Goal: Information Seeking & Learning: Understand process/instructions

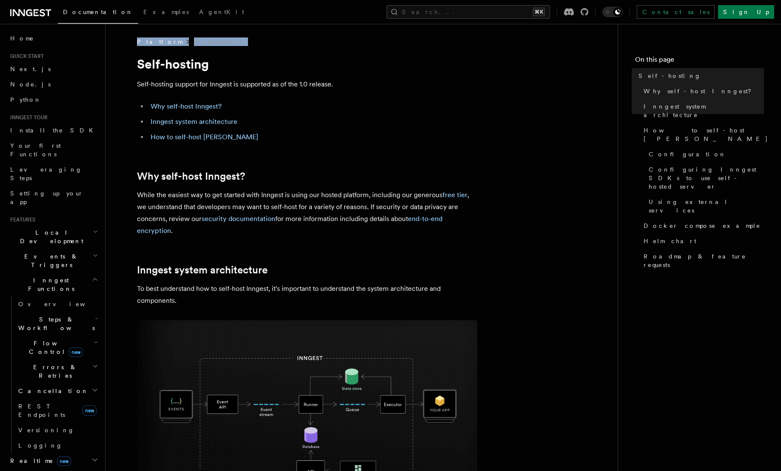
scroll to position [19, 0]
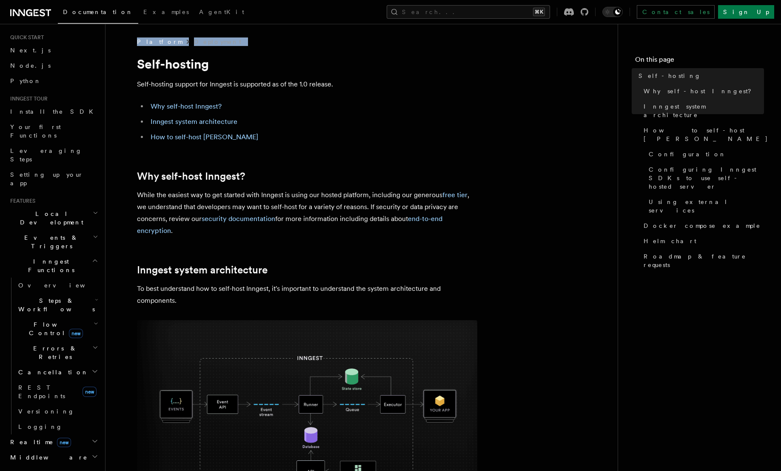
click at [37, 453] on span "Middleware" at bounding box center [47, 457] width 81 height 9
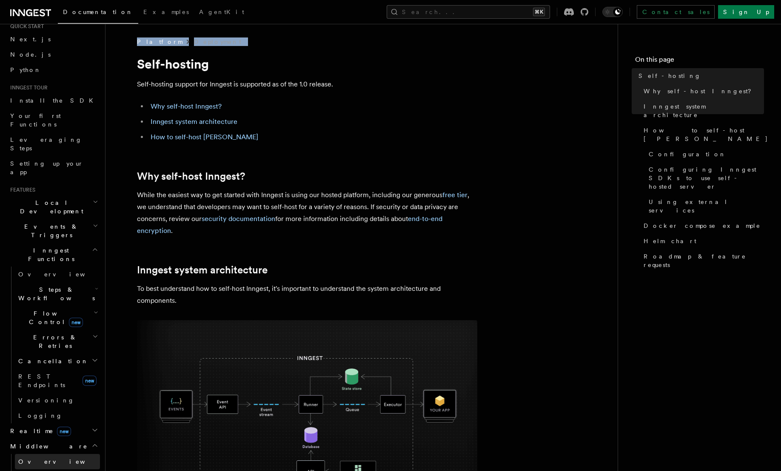
click at [37, 454] on link "Overview" at bounding box center [57, 461] width 85 height 15
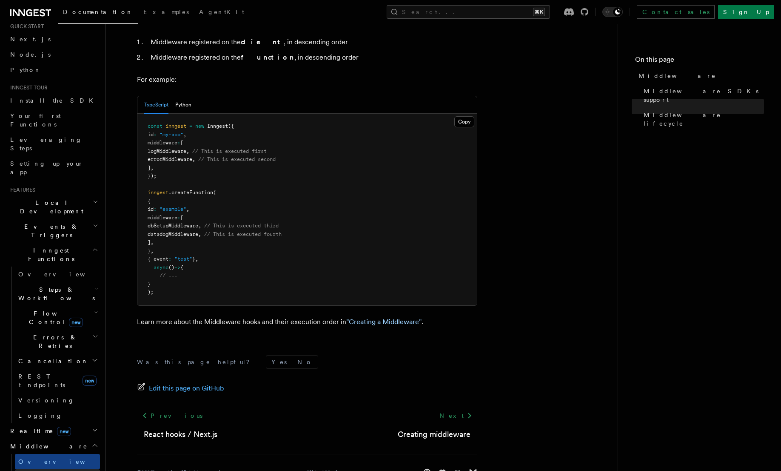
scroll to position [140, 0]
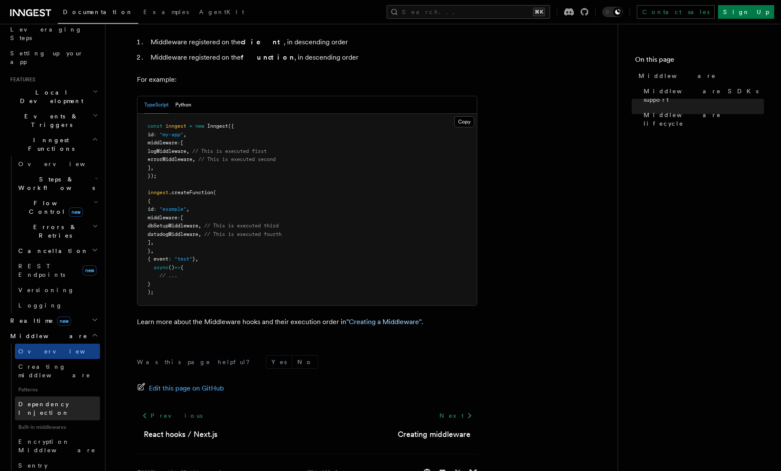
click at [56, 400] on span "Dependency Injection" at bounding box center [43, 407] width 51 height 15
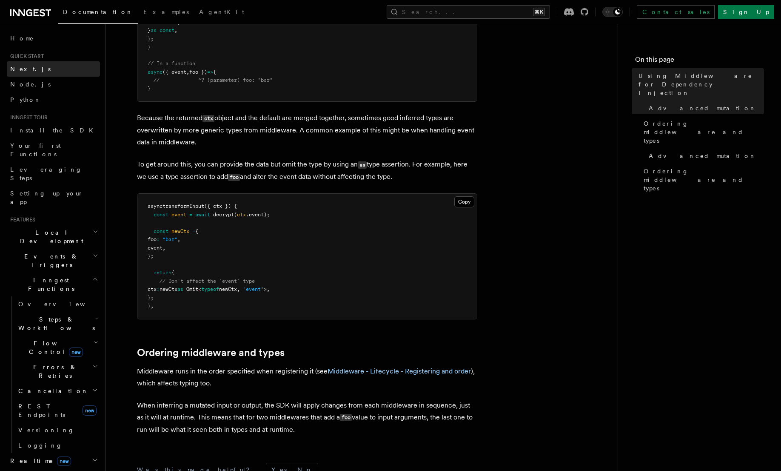
click at [24, 67] on span "Next.js" at bounding box center [30, 69] width 40 height 7
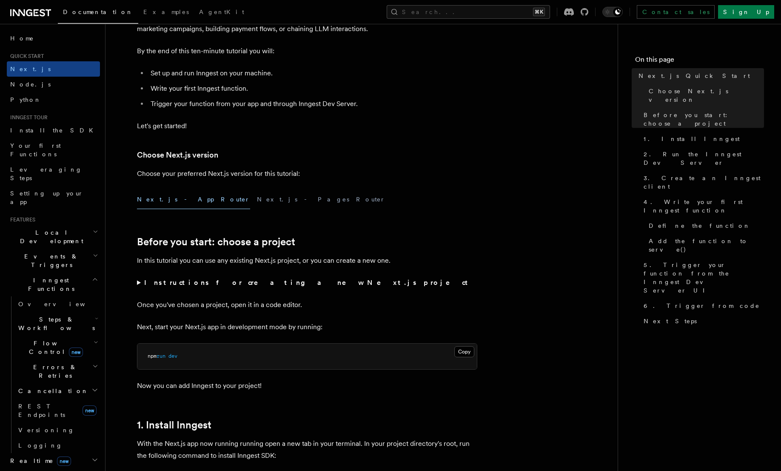
scroll to position [40, 0]
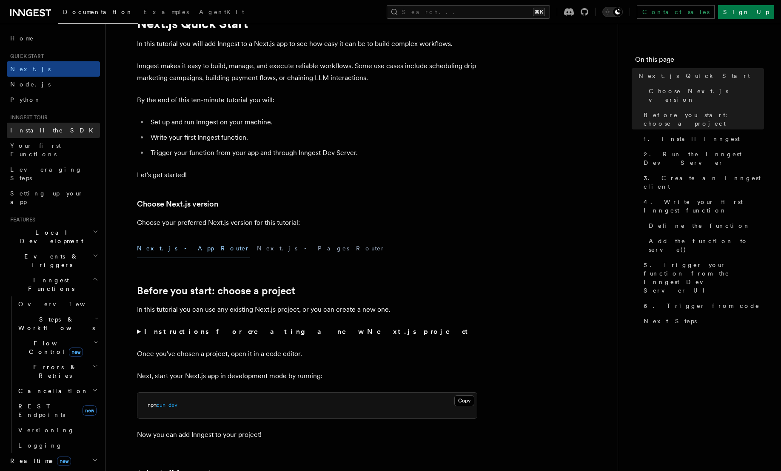
click at [38, 135] on link "Install the SDK" at bounding box center [53, 130] width 93 height 15
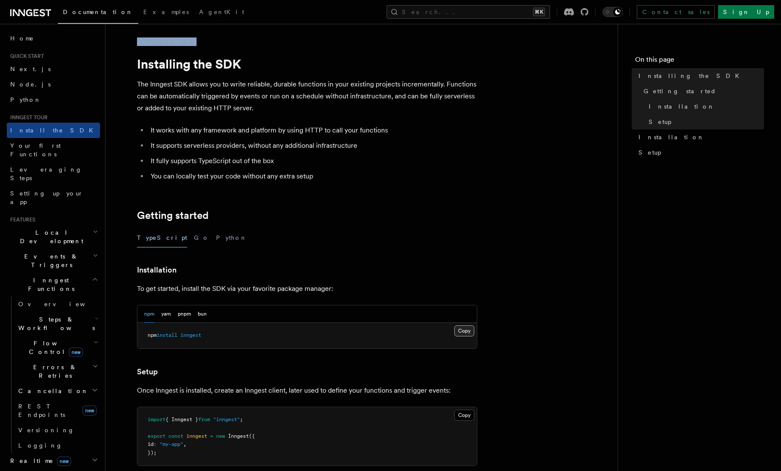
click at [466, 330] on button "Copy Copied" at bounding box center [464, 330] width 20 height 11
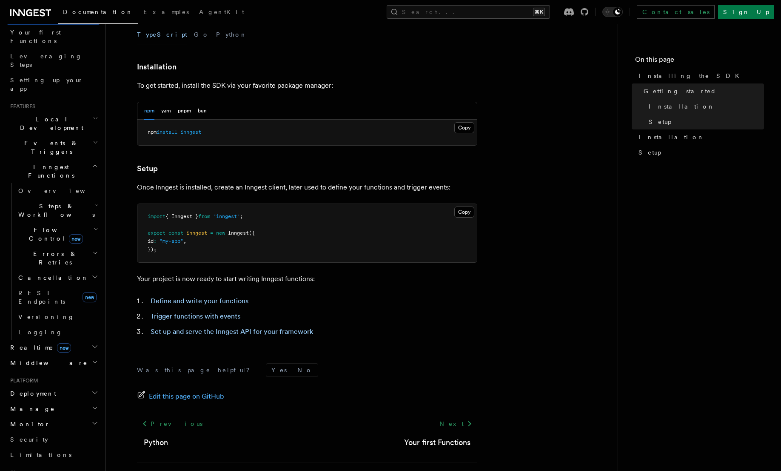
scroll to position [119, 0]
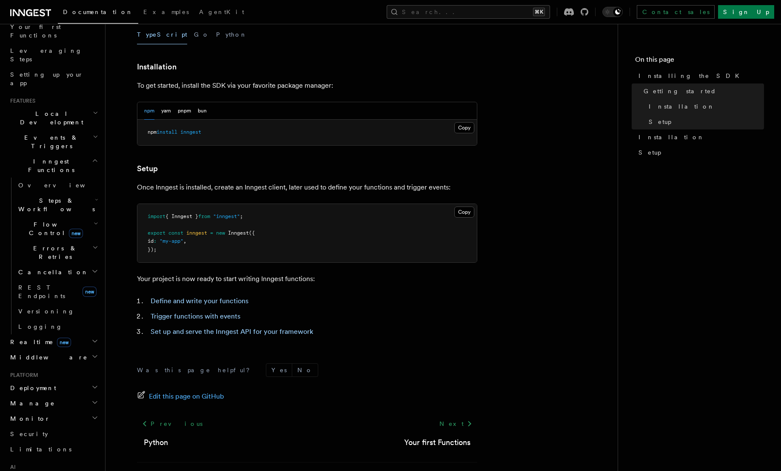
click at [51, 380] on h2 "Deployment" at bounding box center [53, 387] width 93 height 15
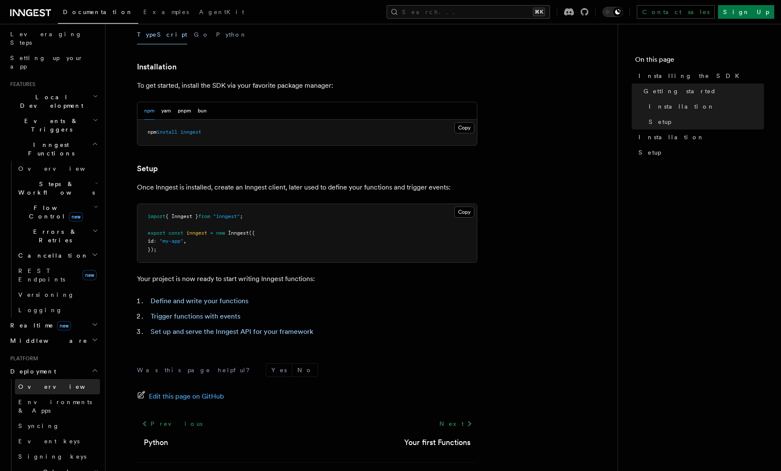
scroll to position [136, 0]
click at [42, 397] on span "Environments & Apps" at bounding box center [55, 404] width 74 height 15
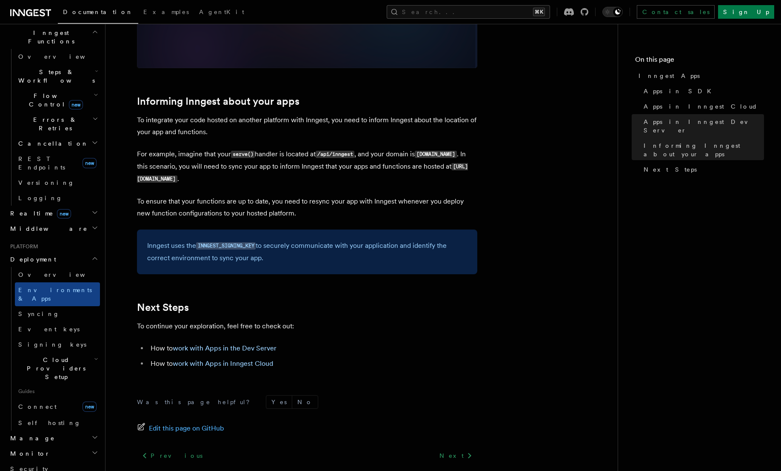
scroll to position [286, 0]
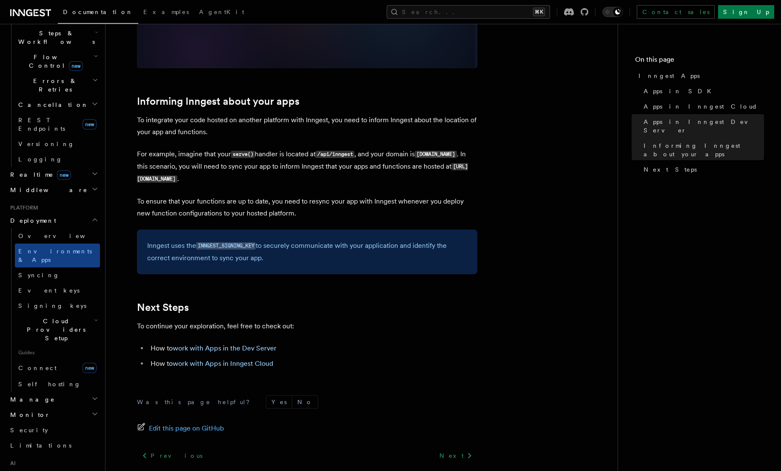
click at [28, 410] on span "Monitor" at bounding box center [28, 414] width 43 height 9
click at [41, 422] on link "Insights new" at bounding box center [57, 430] width 85 height 17
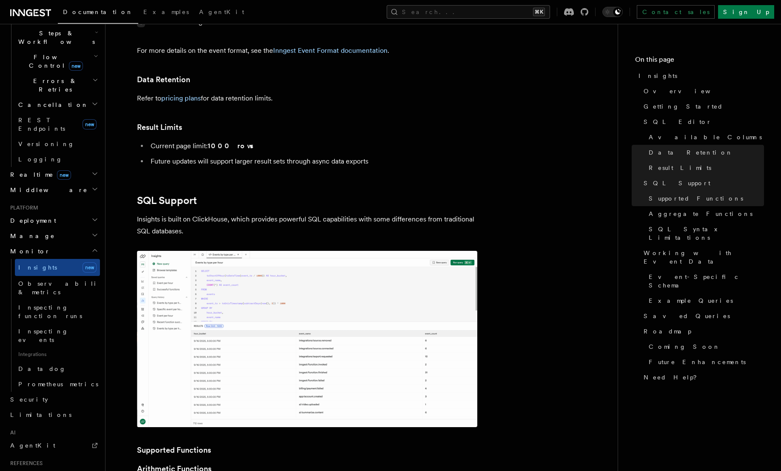
scroll to position [297, 0]
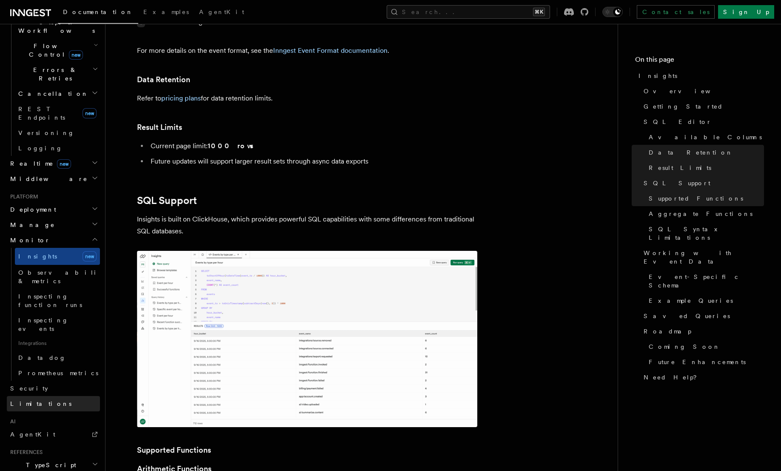
click at [36, 396] on link "Limitations" at bounding box center [53, 403] width 93 height 15
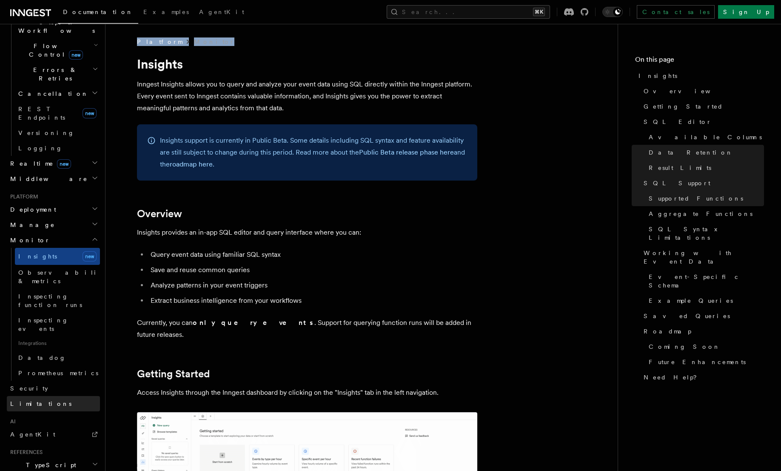
scroll to position [227, 0]
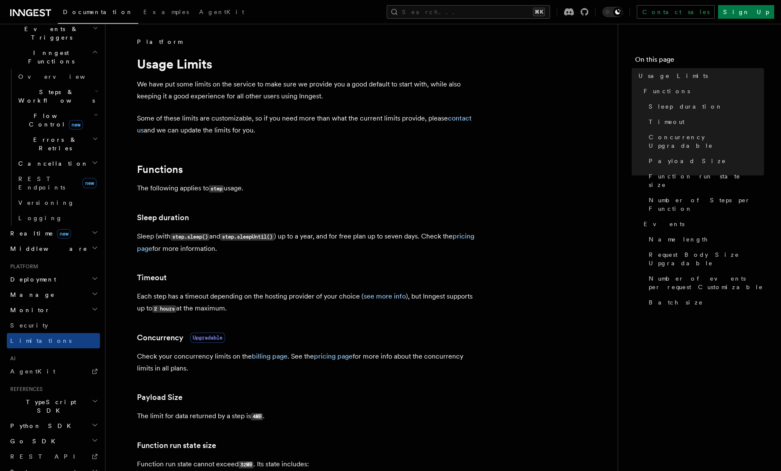
click at [215, 84] on p "We have put some limits on the service to make sure we provide you a good defau…" at bounding box center [307, 90] width 340 height 24
drag, startPoint x: 241, startPoint y: 124, endPoint x: 298, endPoint y: 128, distance: 57.6
click at [289, 129] on p "Some of these limits are customizable, so if you need more than what the curren…" at bounding box center [307, 124] width 340 height 24
click at [305, 125] on p "Some of these limits are customizable, so if you need more than what the curren…" at bounding box center [307, 124] width 340 height 24
drag, startPoint x: 307, startPoint y: 121, endPoint x: 319, endPoint y: 121, distance: 11.9
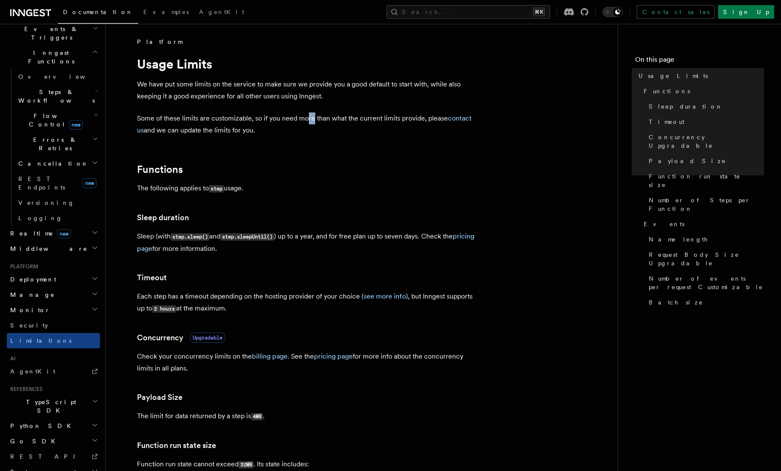
click at [319, 121] on p "Some of these limits are customizable, so if you need more than what the curren…" at bounding box center [307, 124] width 340 height 24
click at [327, 121] on p "Some of these limits are customizable, so if you need more than what the curren…" at bounding box center [307, 124] width 340 height 24
click at [357, 119] on p "Some of these limits are customizable, so if you need more than what the curren…" at bounding box center [307, 124] width 340 height 24
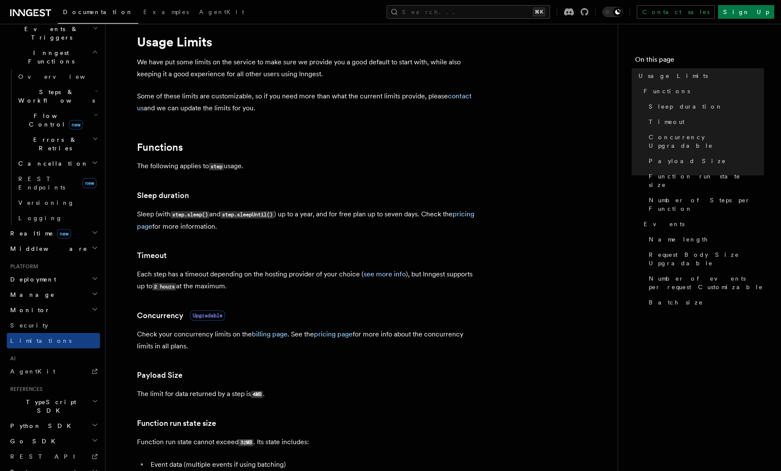
scroll to position [28, 0]
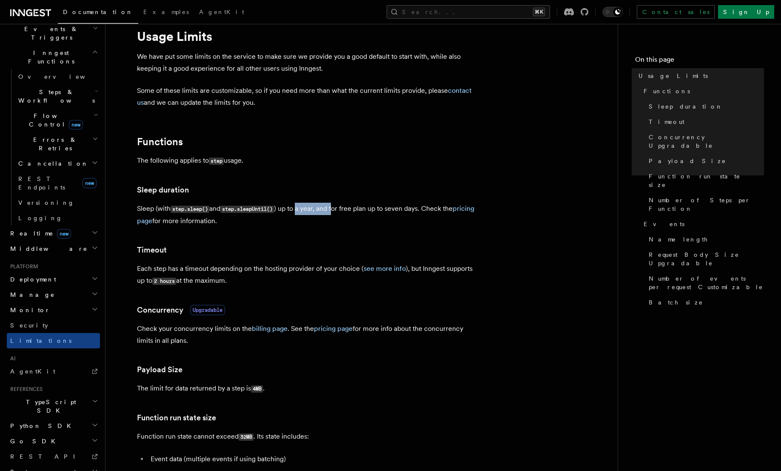
drag, startPoint x: 304, startPoint y: 207, endPoint x: 356, endPoint y: 211, distance: 52.0
click at [345, 211] on p "Sleep (with step.sleep() and step.sleepUntil() ) up to a year, and for free pla…" at bounding box center [307, 215] width 340 height 24
click at [356, 211] on p "Sleep (with step.sleep() and step.sleepUntil() ) up to a year, and for free pla…" at bounding box center [307, 215] width 340 height 24
drag, startPoint x: 357, startPoint y: 210, endPoint x: 415, endPoint y: 214, distance: 58.4
click at [415, 214] on p "Sleep (with step.sleep() and step.sleepUntil() ) up to a year, and for free pla…" at bounding box center [307, 215] width 340 height 24
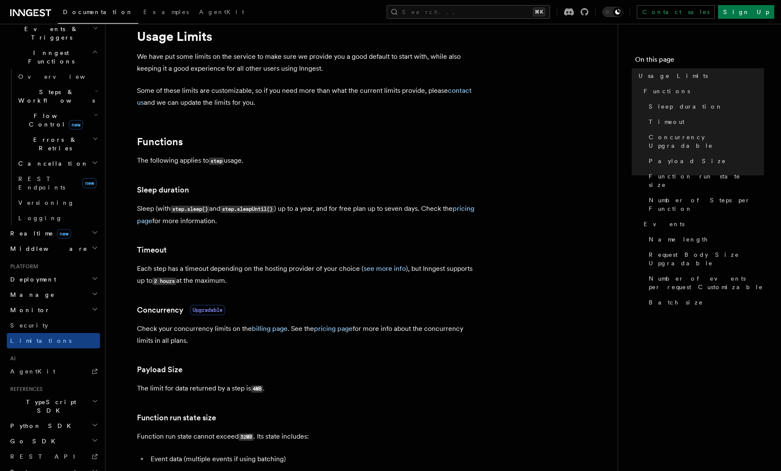
click at [414, 208] on p "Sleep (with step.sleep() and step.sleepUntil() ) up to a year, and for free pla…" at bounding box center [307, 215] width 340 height 24
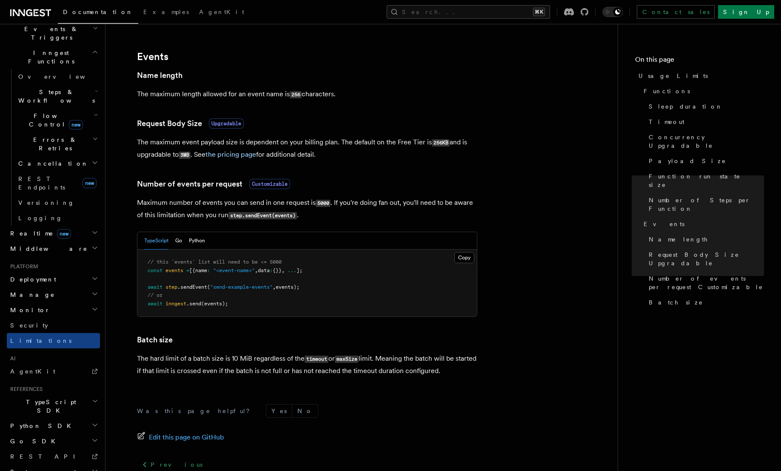
scroll to position [705, 0]
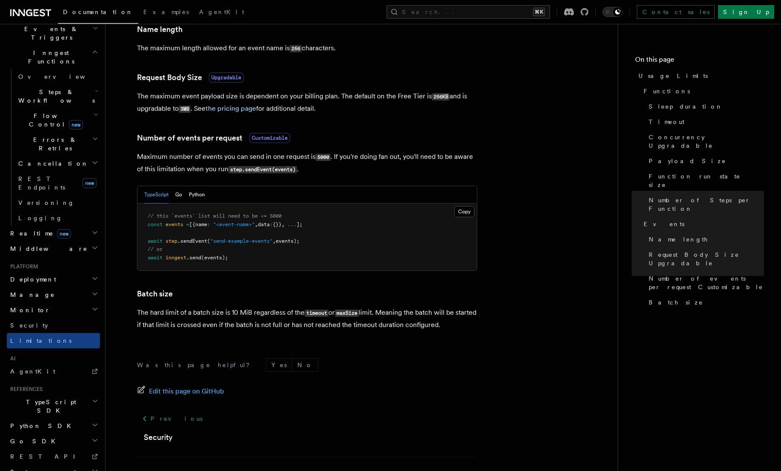
click at [52, 397] on span "TypeScript SDK" at bounding box center [49, 405] width 85 height 17
click at [45, 422] on span "Introduction" at bounding box center [48, 425] width 61 height 7
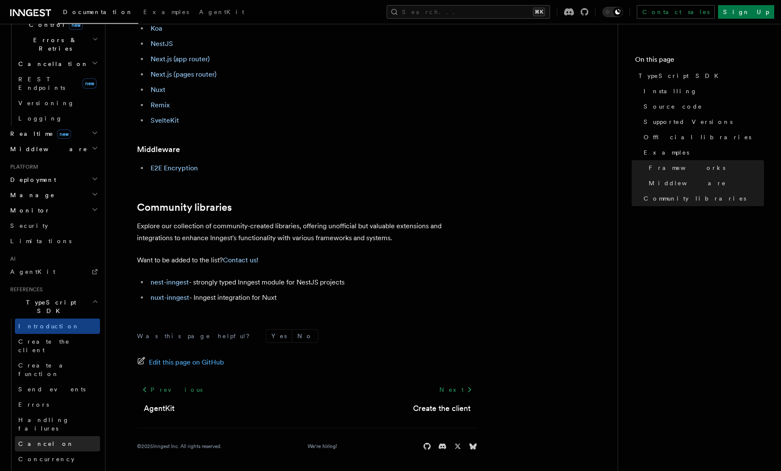
scroll to position [436, 0]
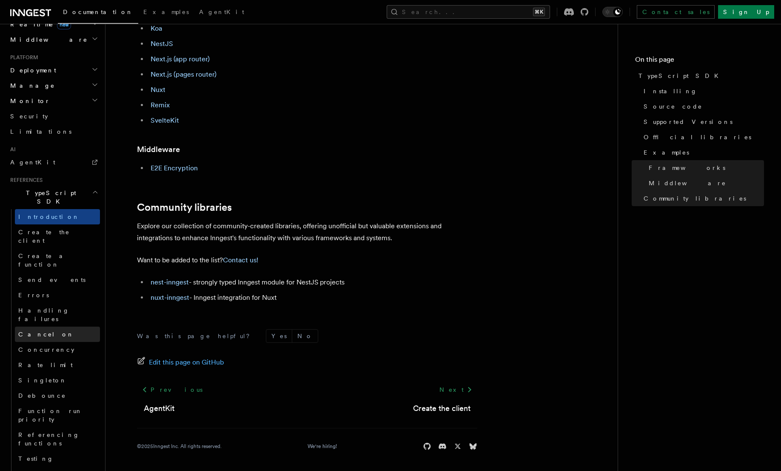
click at [40, 331] on span "Cancel on" at bounding box center [46, 334] width 56 height 7
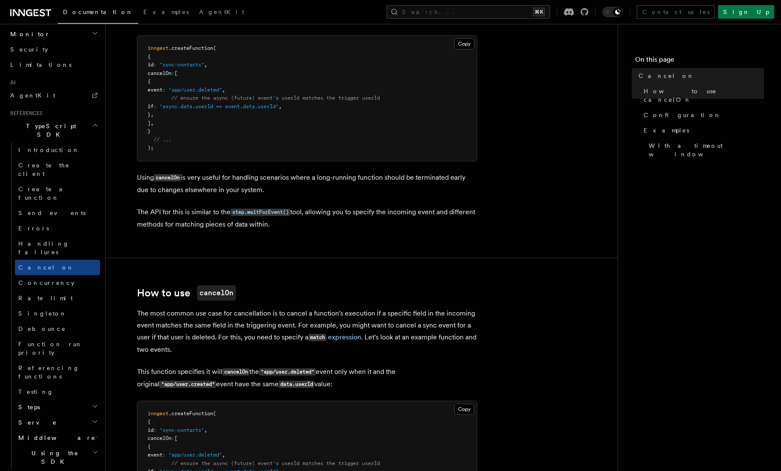
scroll to position [102, 0]
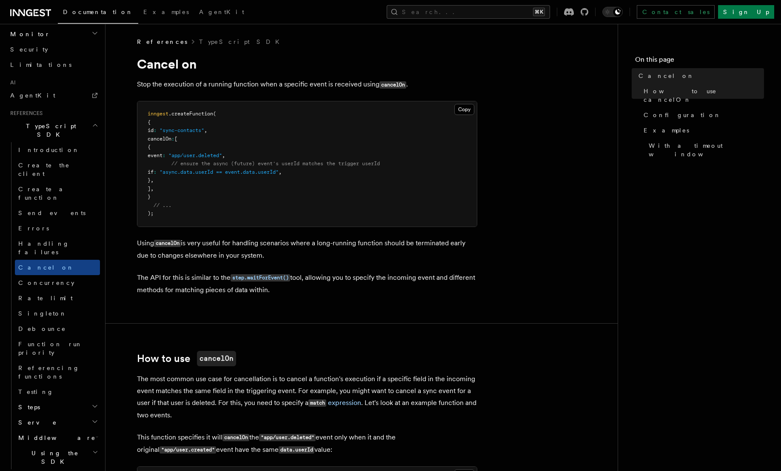
scroll to position [304, 0]
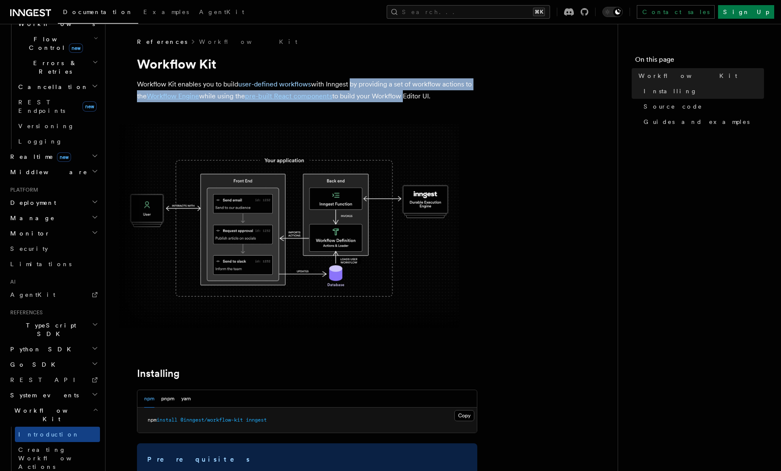
drag, startPoint x: 351, startPoint y: 83, endPoint x: 409, endPoint y: 91, distance: 58.5
click at [407, 91] on p "Workflow Kit enables you to build user-defined workflows with Inngest by provid…" at bounding box center [307, 90] width 340 height 24
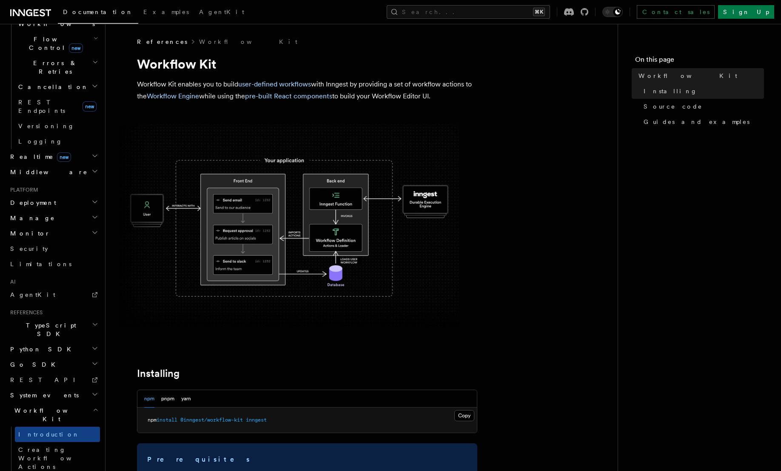
click at [410, 91] on p "Workflow Kit enables you to build user-defined workflows with Inngest by provid…" at bounding box center [307, 90] width 340 height 24
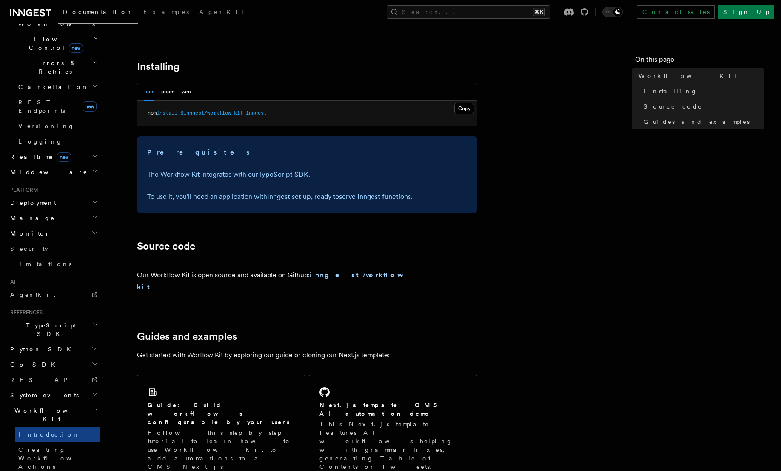
scroll to position [417, 0]
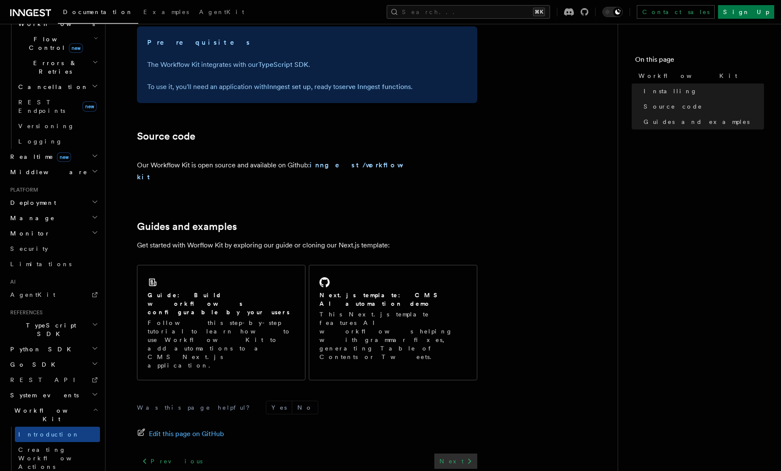
click at [469, 458] on icon at bounding box center [469, 461] width 3 height 6
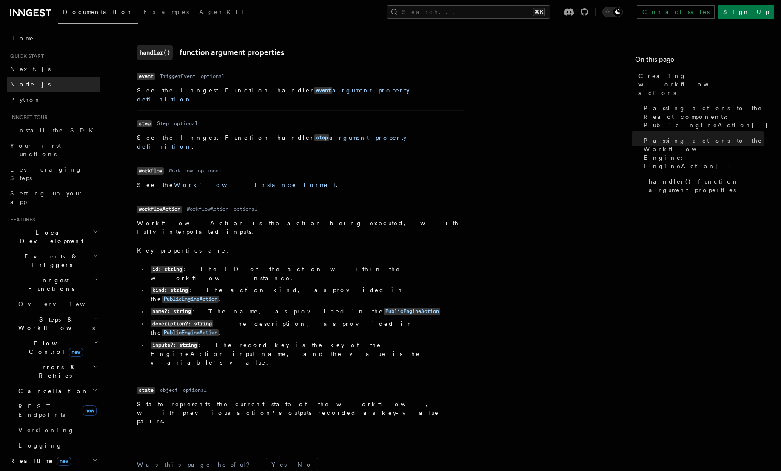
click at [32, 82] on link "Node.js" at bounding box center [53, 84] width 93 height 15
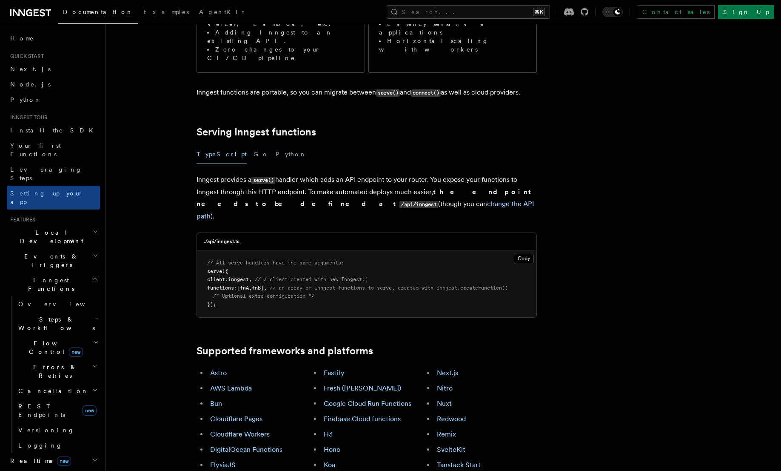
scroll to position [296, 0]
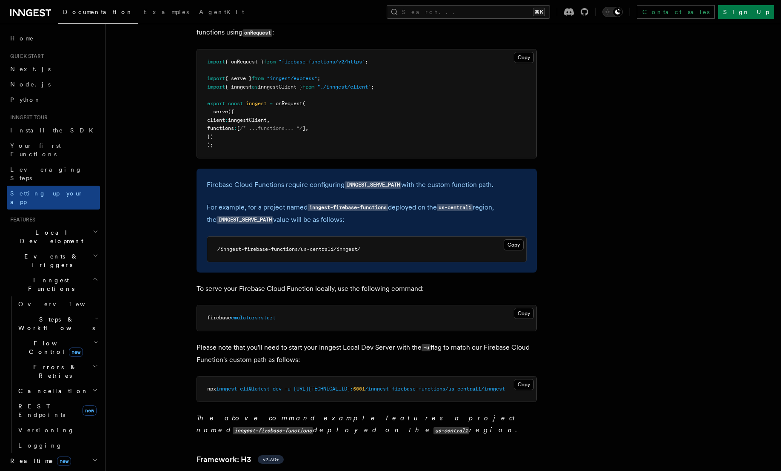
scroll to position [3820, 0]
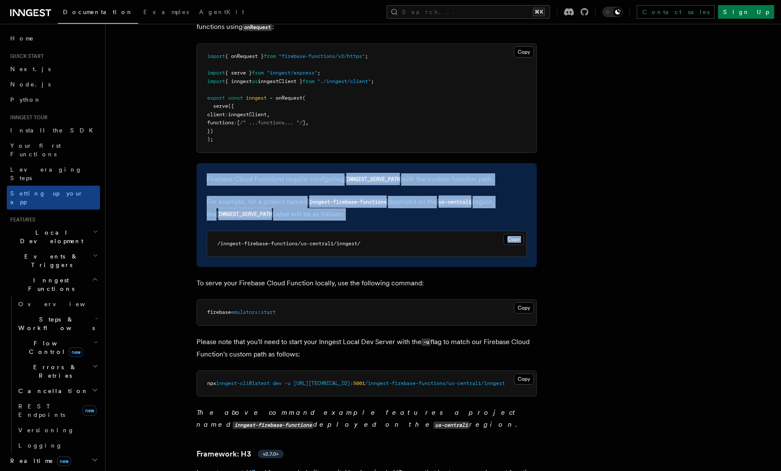
drag, startPoint x: 206, startPoint y: 131, endPoint x: 443, endPoint y: 178, distance: 242.1
click at [443, 178] on div "Firebase Cloud Functions require configuring INNGEST_SERVE_PATH with the custom…" at bounding box center [367, 215] width 340 height 104
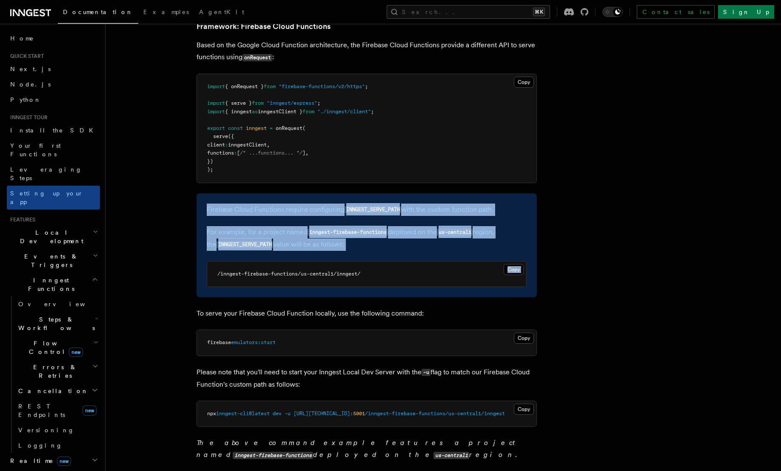
scroll to position [3785, 0]
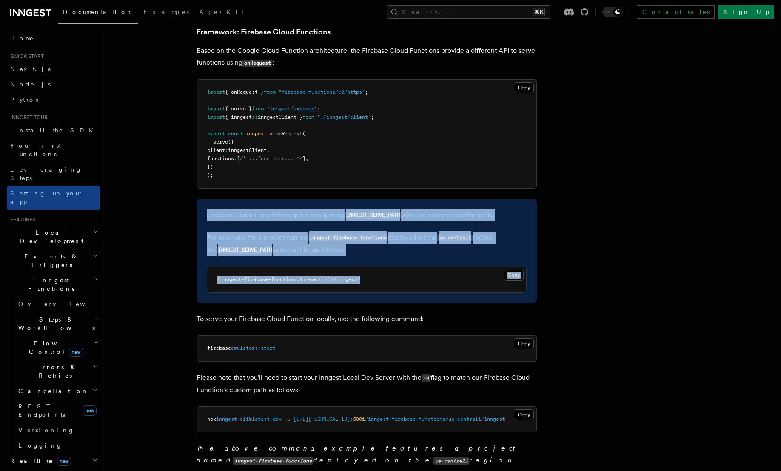
click at [445, 267] on pre "/inngest-firebase-functions/us-central1/inngest/" at bounding box center [366, 280] width 319 height 26
copy div "Firebase Cloud Functions require configuring INNGEST_SERVE_PATH with the custom…"
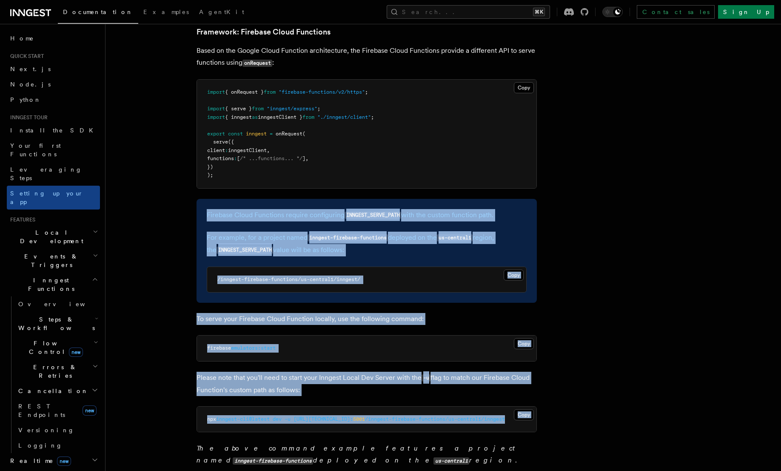
click at [515, 406] on pre "npx inngest-cli@latest dev -u http://127.0.0.1: 5001 /inngest-firebase-function…" at bounding box center [367, 419] width 340 height 26
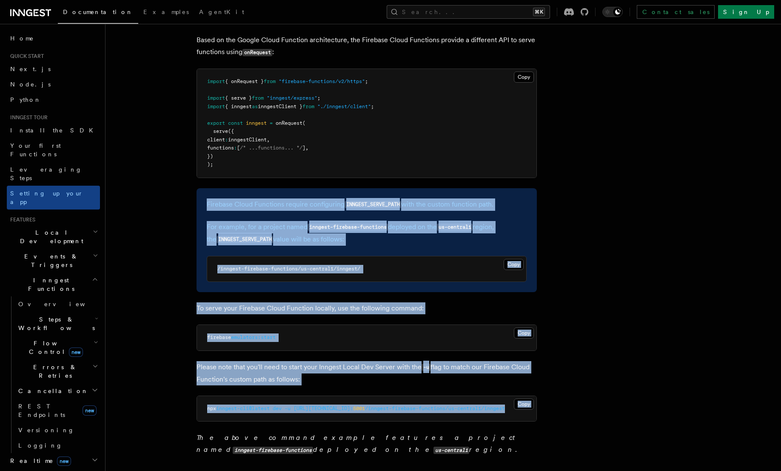
copy article "Firebase Cloud Functions require configuring INNGEST_SERVE_PATH with the custom…"
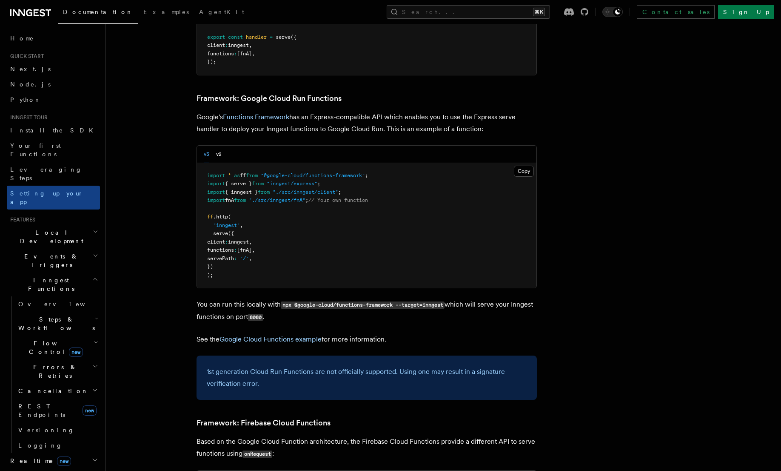
scroll to position [3400, 0]
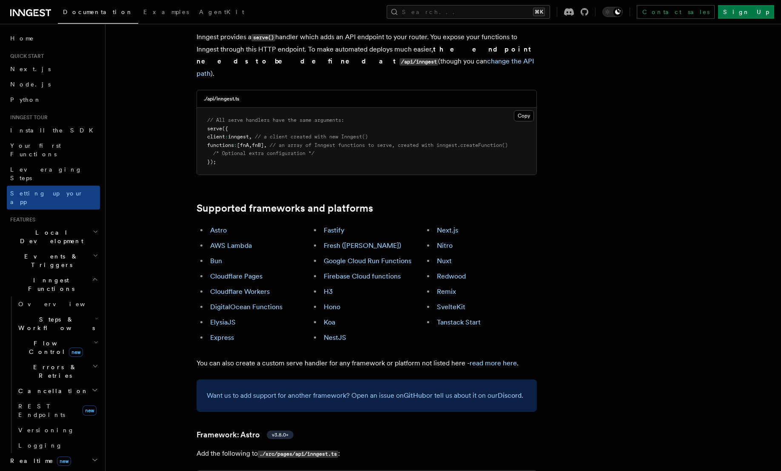
scroll to position [518, 0]
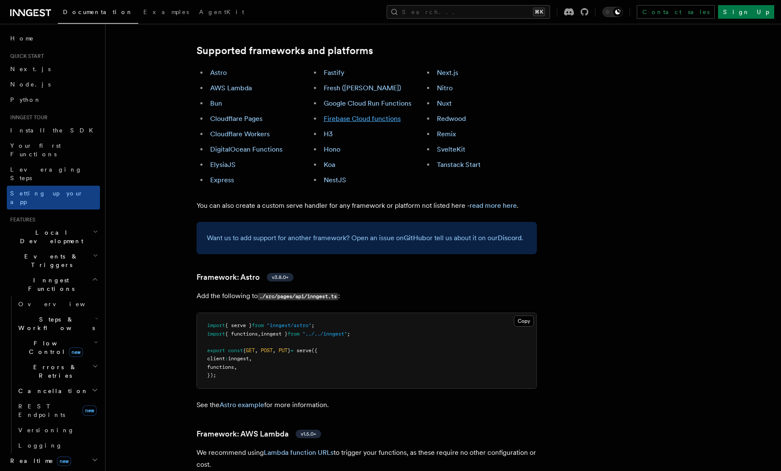
click at [369, 114] on link "Firebase Cloud functions" at bounding box center [362, 118] width 77 height 8
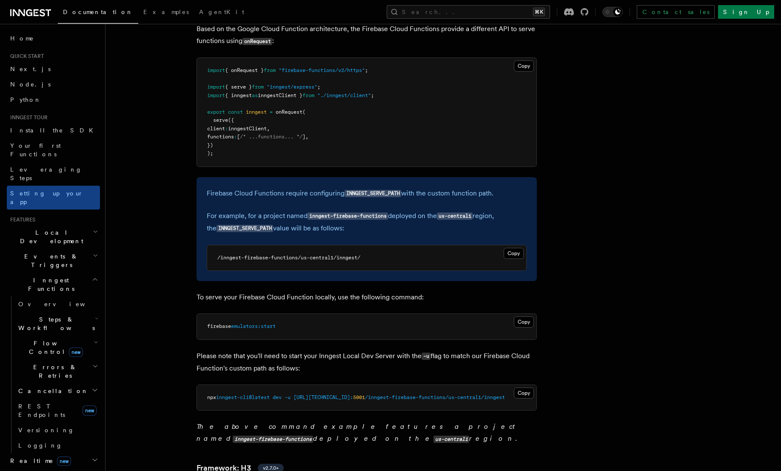
scroll to position [3812, 0]
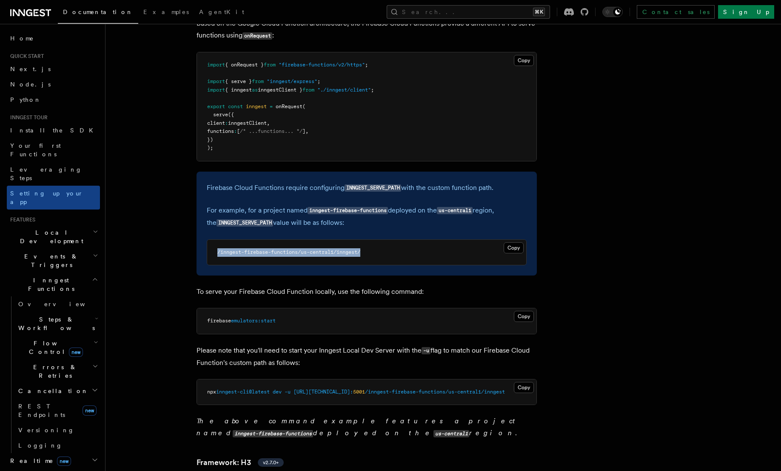
copy code "/inngest-firebase-functions/us-central1/inngest/"
drag, startPoint x: 207, startPoint y: 210, endPoint x: 418, endPoint y: 212, distance: 211.0
click at [418, 240] on pre "/inngest-firebase-functions/us-central1/inngest/" at bounding box center [366, 253] width 319 height 26
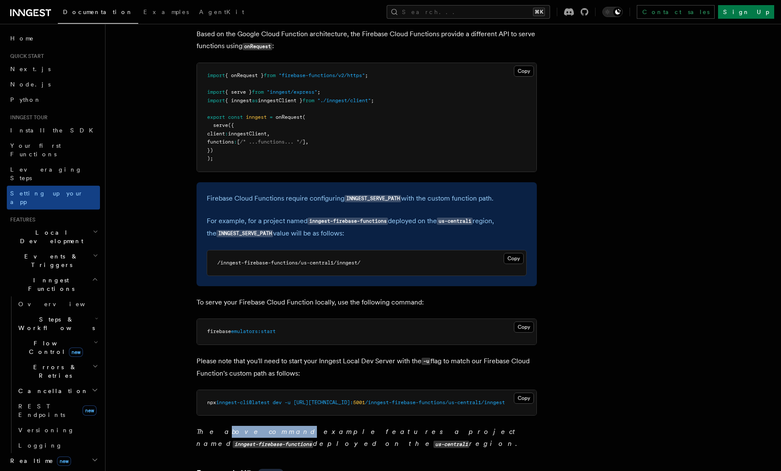
drag, startPoint x: 217, startPoint y: 392, endPoint x: 268, endPoint y: 393, distance: 51.5
click at [259, 425] on p "The above command example features a project named inngest-firebase-functions d…" at bounding box center [367, 437] width 340 height 24
click at [274, 425] on p "The above command example features a project named inngest-firebase-functions d…" at bounding box center [367, 437] width 340 height 24
drag, startPoint x: 335, startPoint y: 388, endPoint x: 345, endPoint y: 389, distance: 10.7
click at [345, 427] on em "The above command example features a project named inngest-firebase-functions d…" at bounding box center [358, 437] width 323 height 20
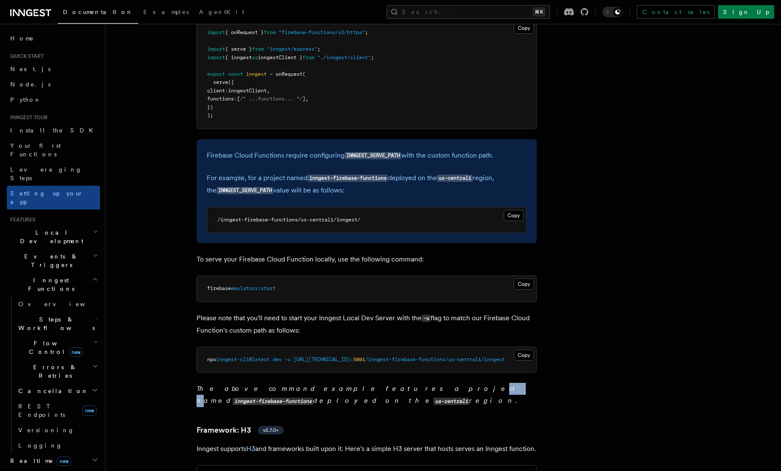
scroll to position [3797, 0]
